Goal: Find contact information: Find contact information

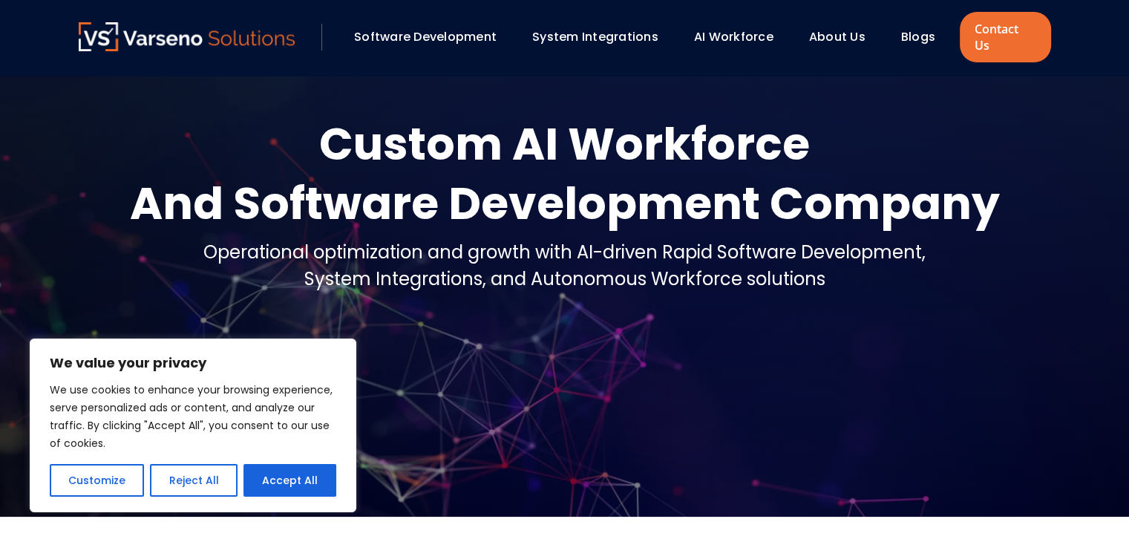
scroll to position [74, 0]
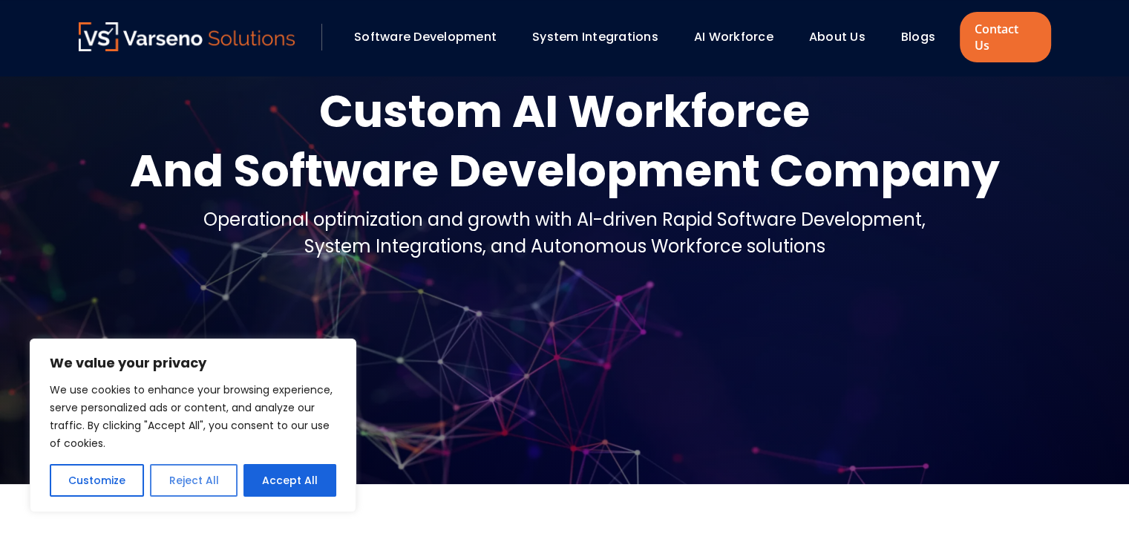
click at [172, 474] on button "Reject All" at bounding box center [193, 480] width 87 height 33
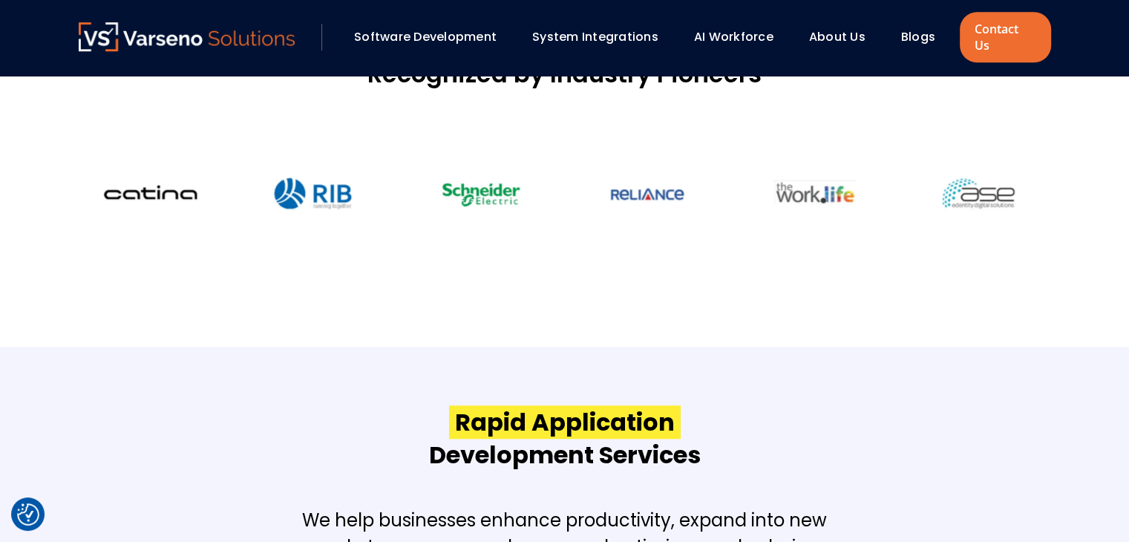
scroll to position [1336, 0]
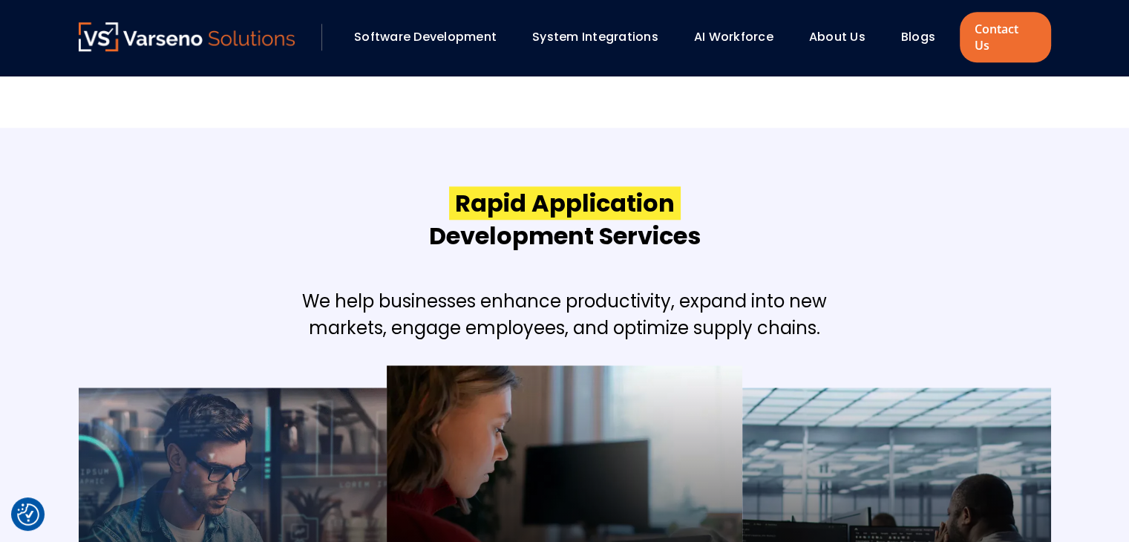
click at [848, 28] on link "About Us" at bounding box center [837, 36] width 56 height 17
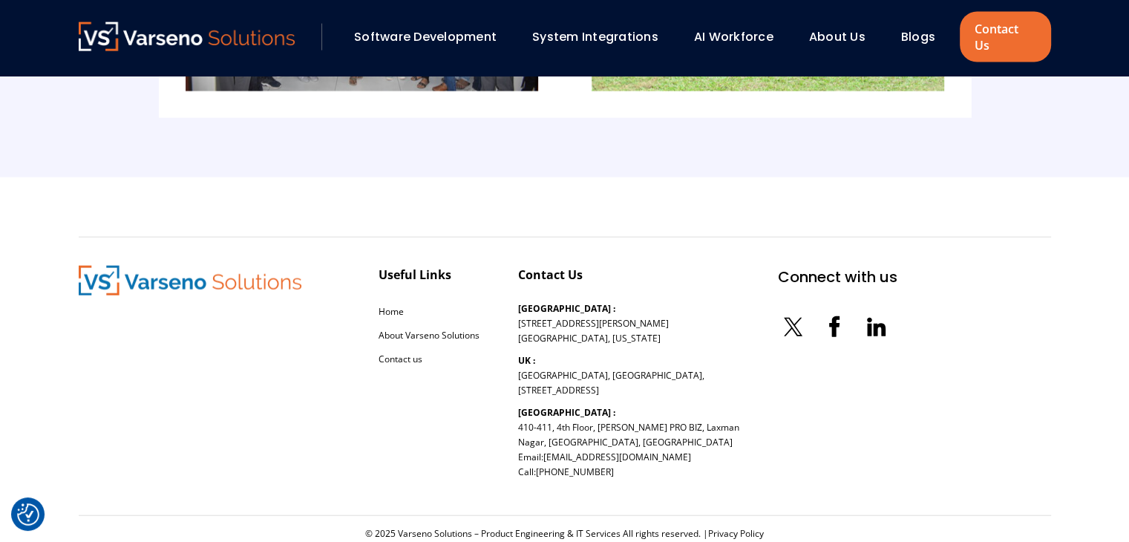
scroll to position [3402, 0]
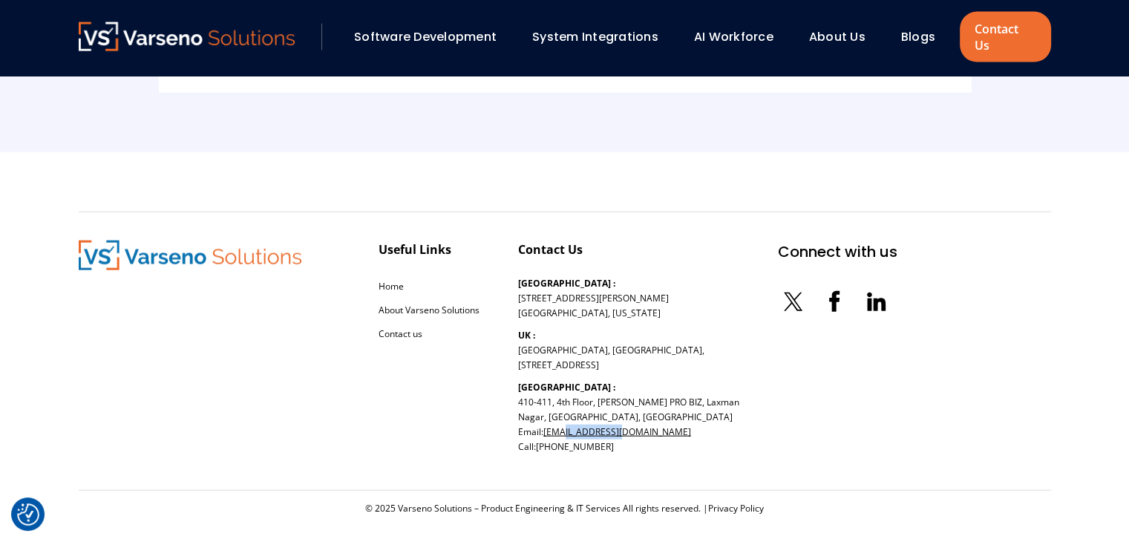
drag, startPoint x: 639, startPoint y: 408, endPoint x: 561, endPoint y: 417, distance: 78.5
click at [561, 417] on p "India : 410-411, 4th Floor, NANDAN PRO BIZ, Laxman Nagar, Baner, Pune, Maharash…" at bounding box center [628, 417] width 221 height 74
copy link "@varseno.com"
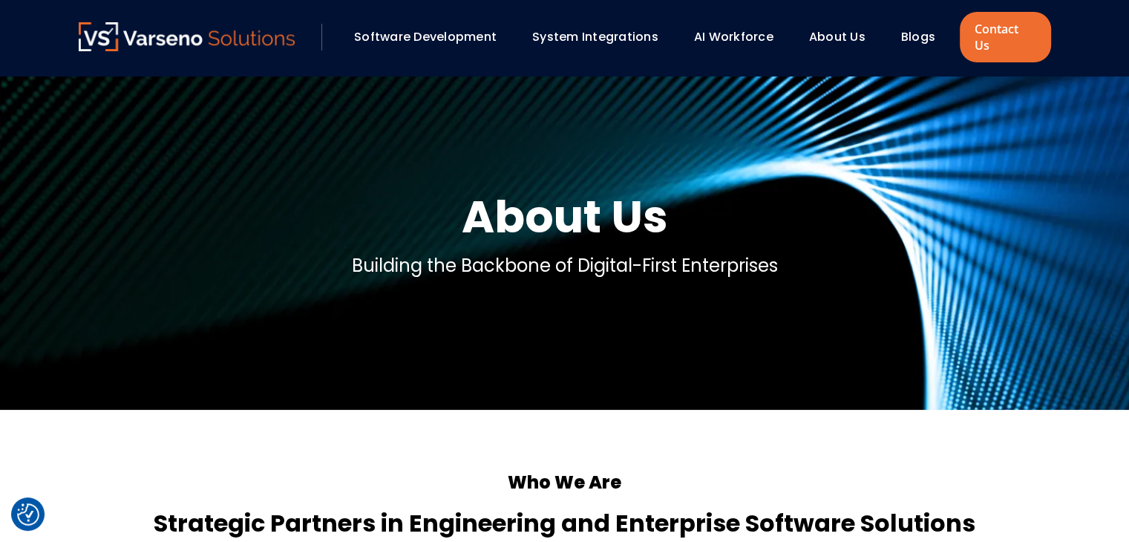
scroll to position [445, 0]
